Goal: Task Accomplishment & Management: Use online tool/utility

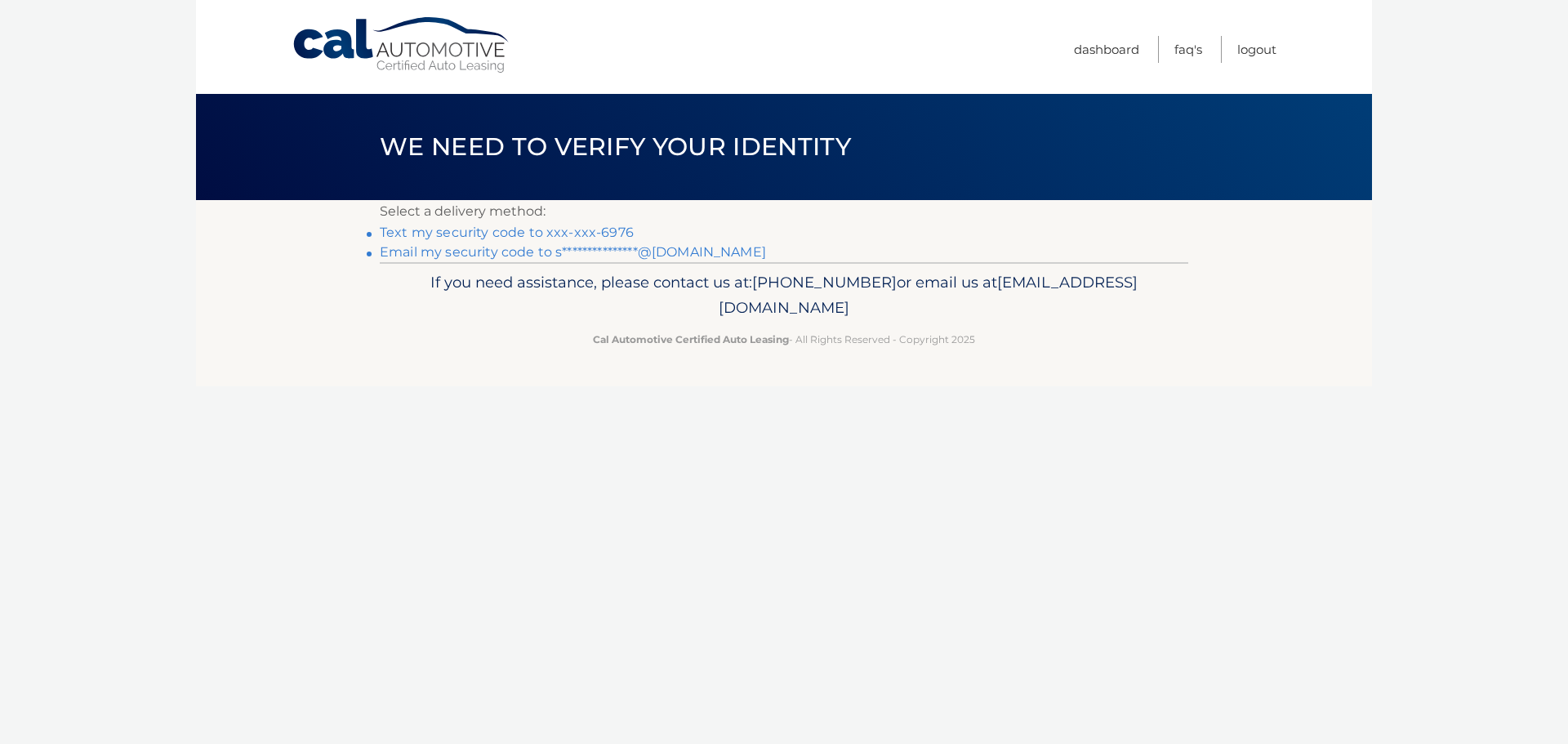
click at [471, 232] on link "Text my security code to xxx-xxx-6976" at bounding box center [506, 232] width 254 height 16
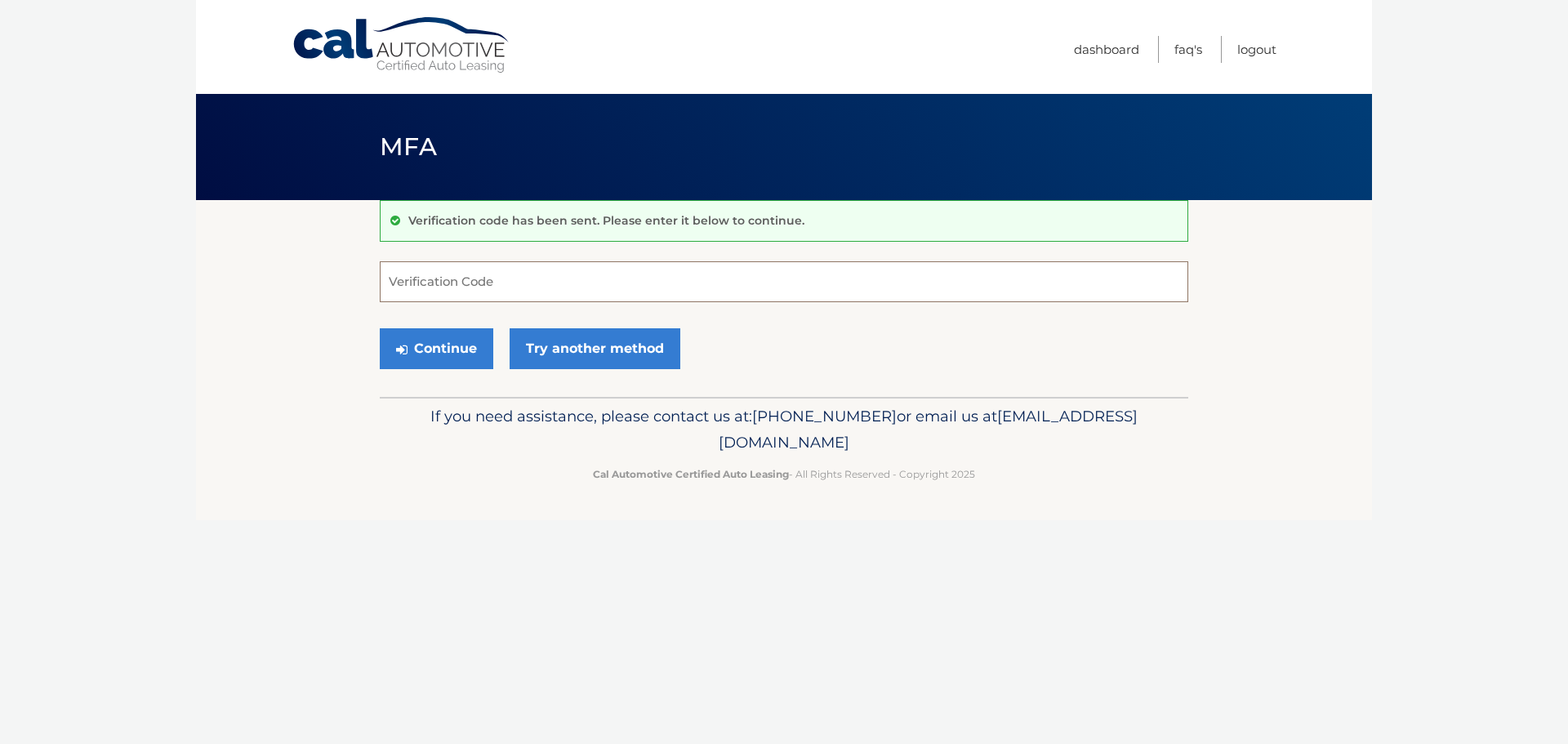
click at [464, 277] on input "Verification Code" at bounding box center [784, 281] width 809 height 41
type input "998859"
click at [379, 329] on button "Continue" at bounding box center [436, 349] width 113 height 41
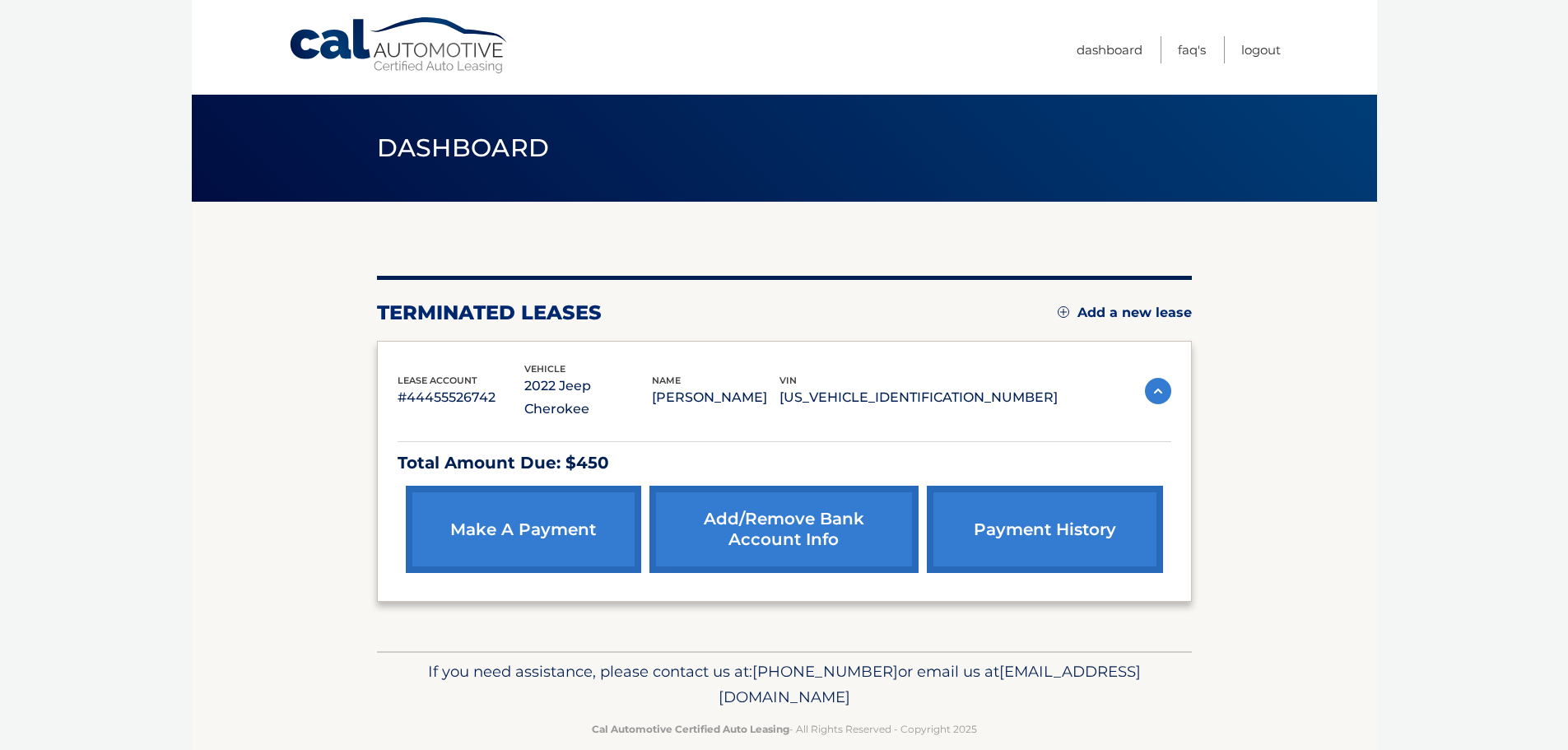
click at [512, 494] on link "make a payment" at bounding box center [524, 530] width 235 height 87
